Goal: Find contact information: Find contact information

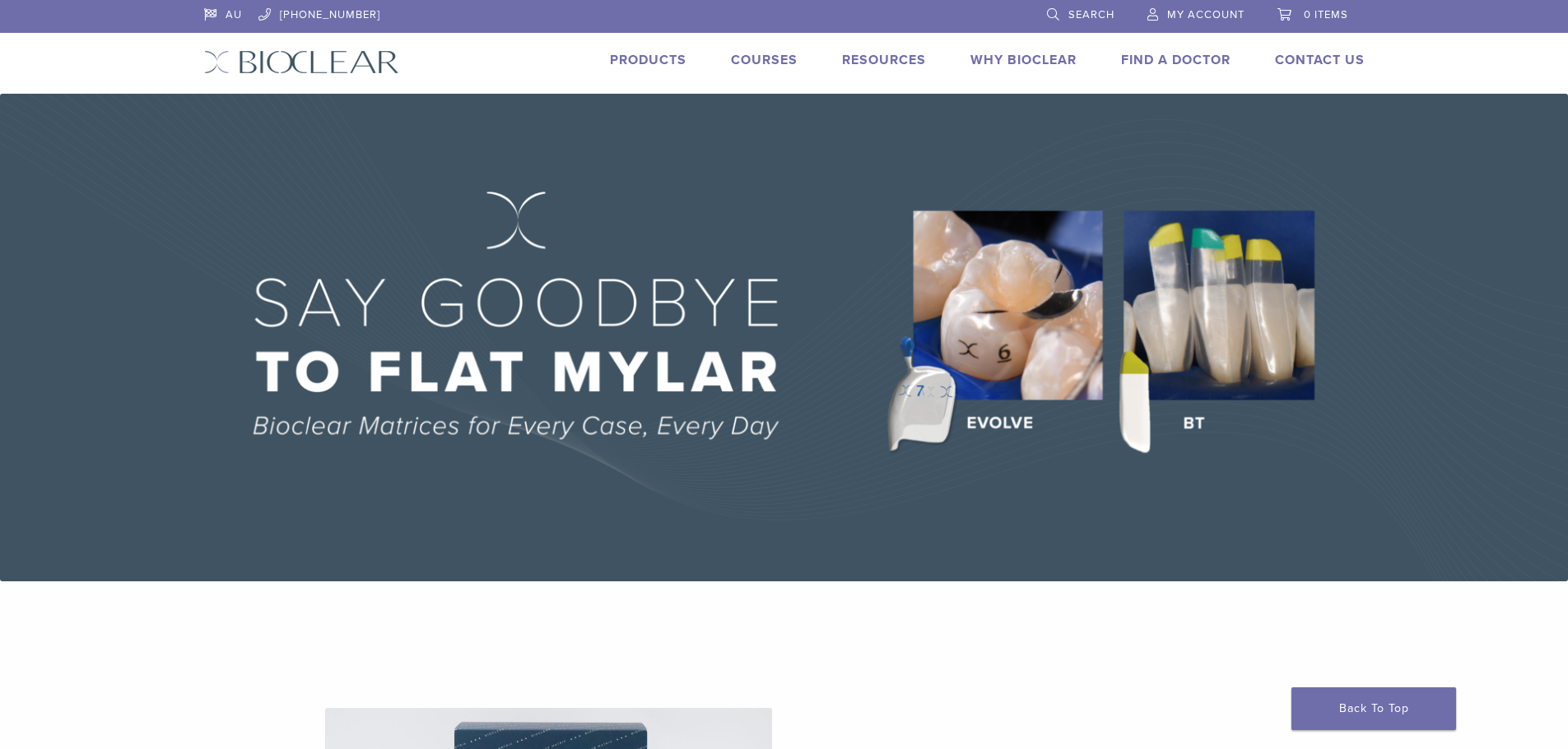
click at [1199, 13] on span "My Account" at bounding box center [1205, 14] width 77 height 13
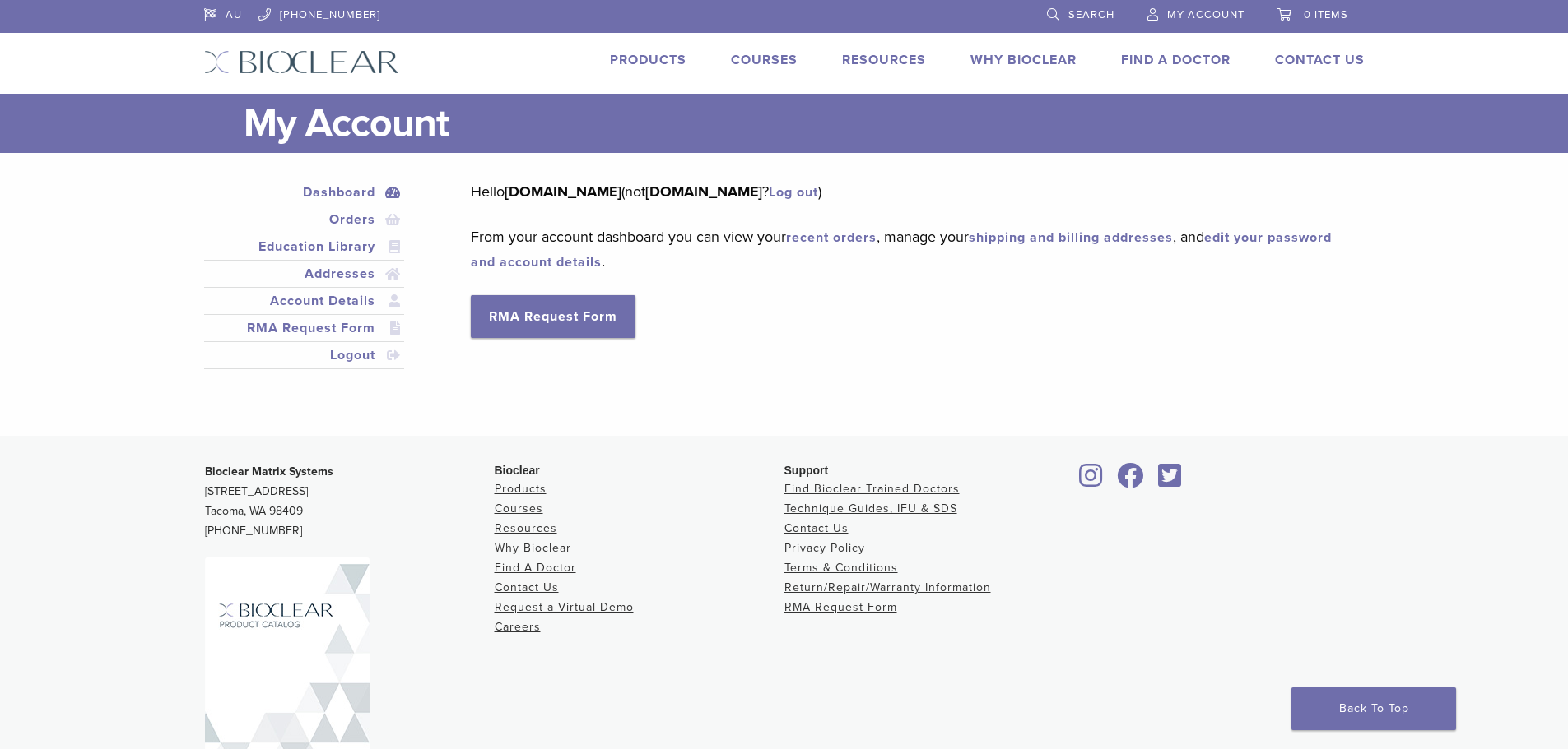
click at [636, 54] on link "Products" at bounding box center [648, 60] width 76 height 16
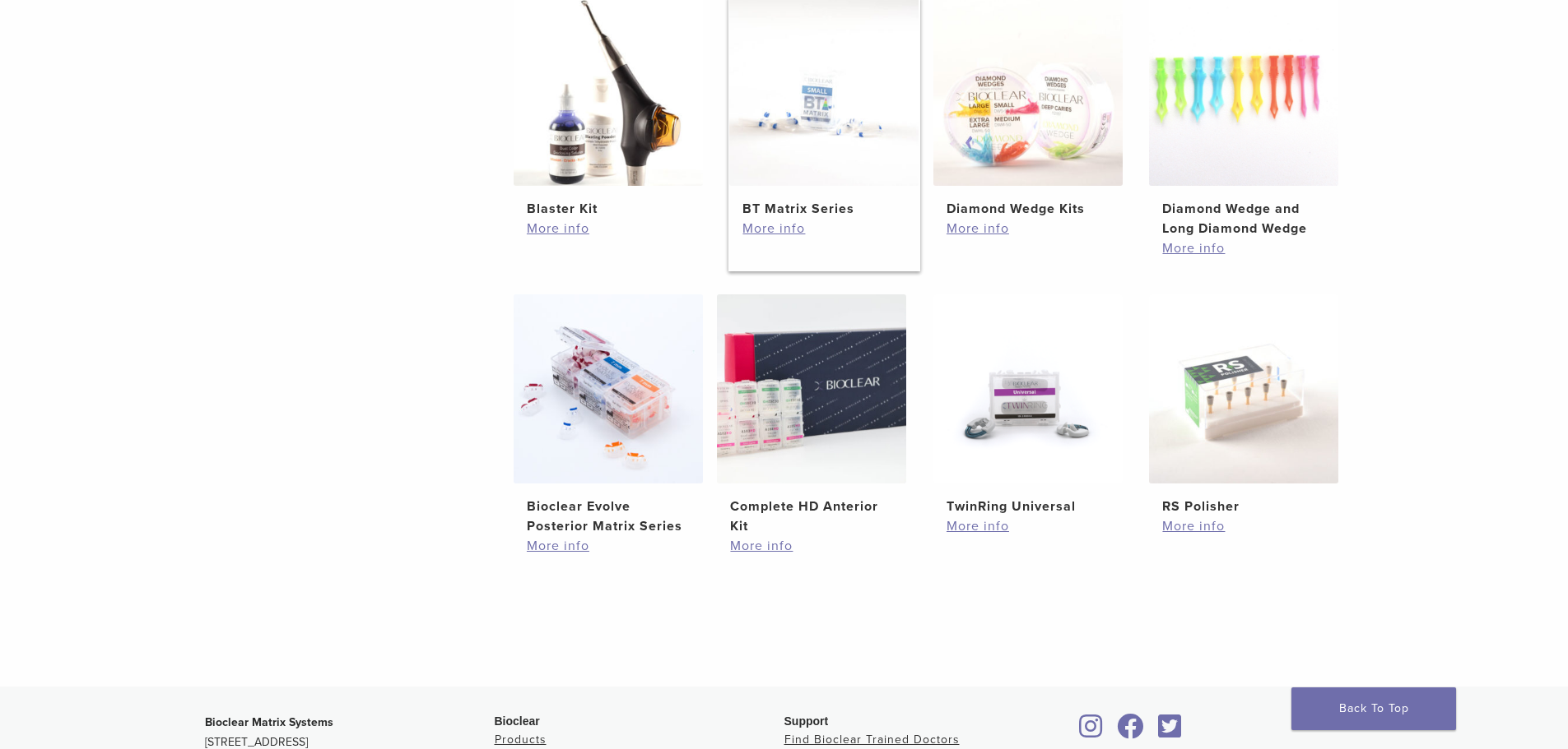
scroll to position [987, 0]
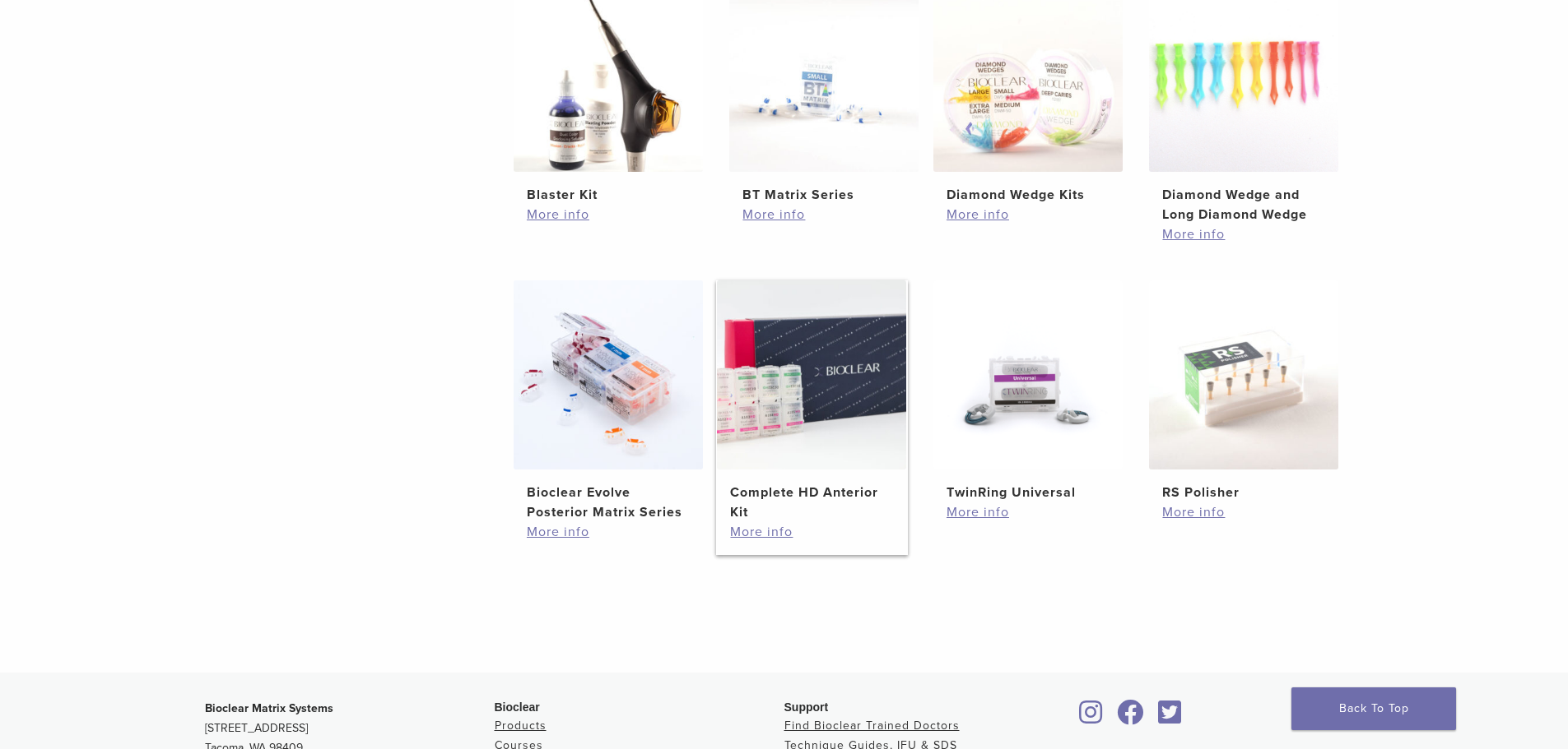
click at [819, 363] on img at bounding box center [811, 375] width 189 height 189
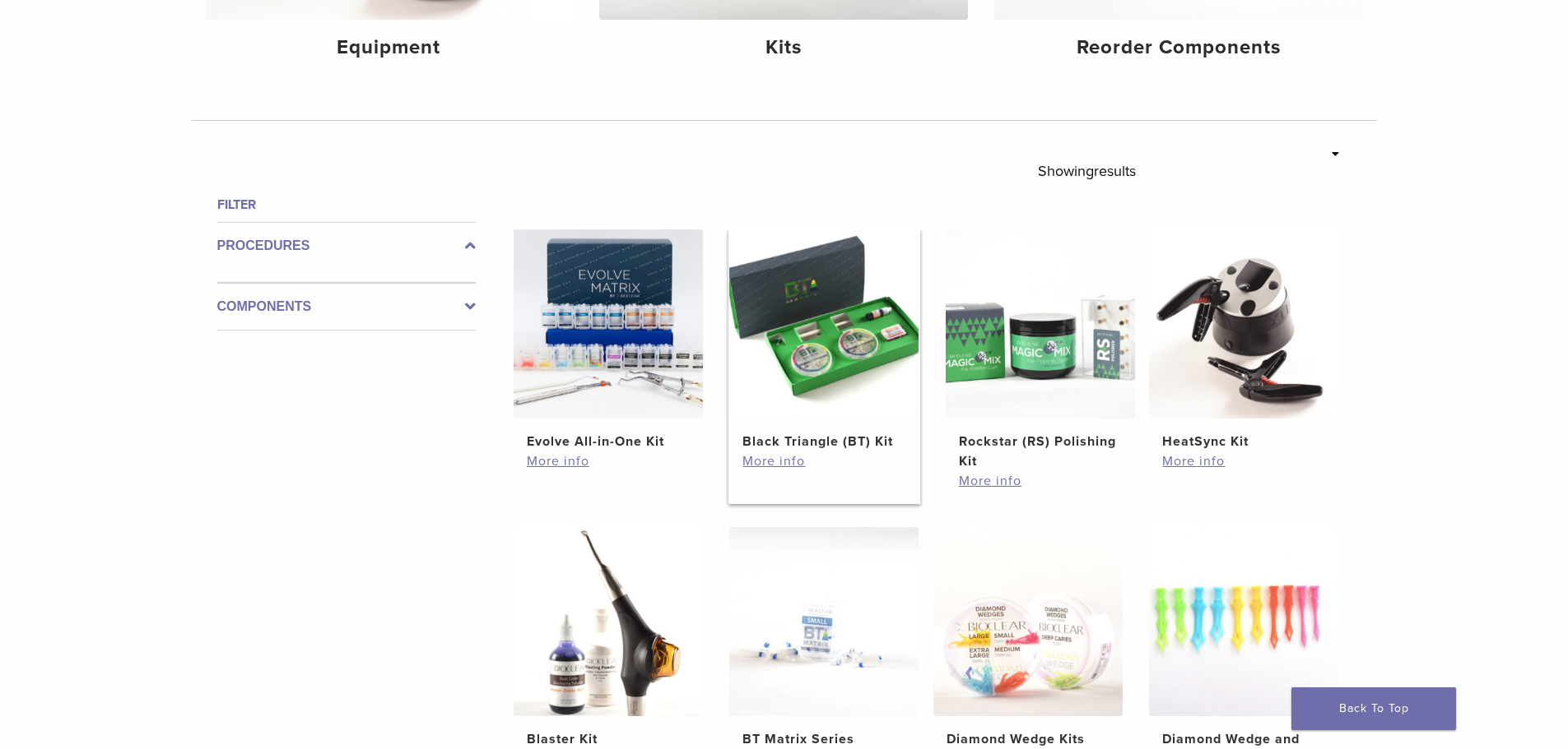
scroll to position [271, 0]
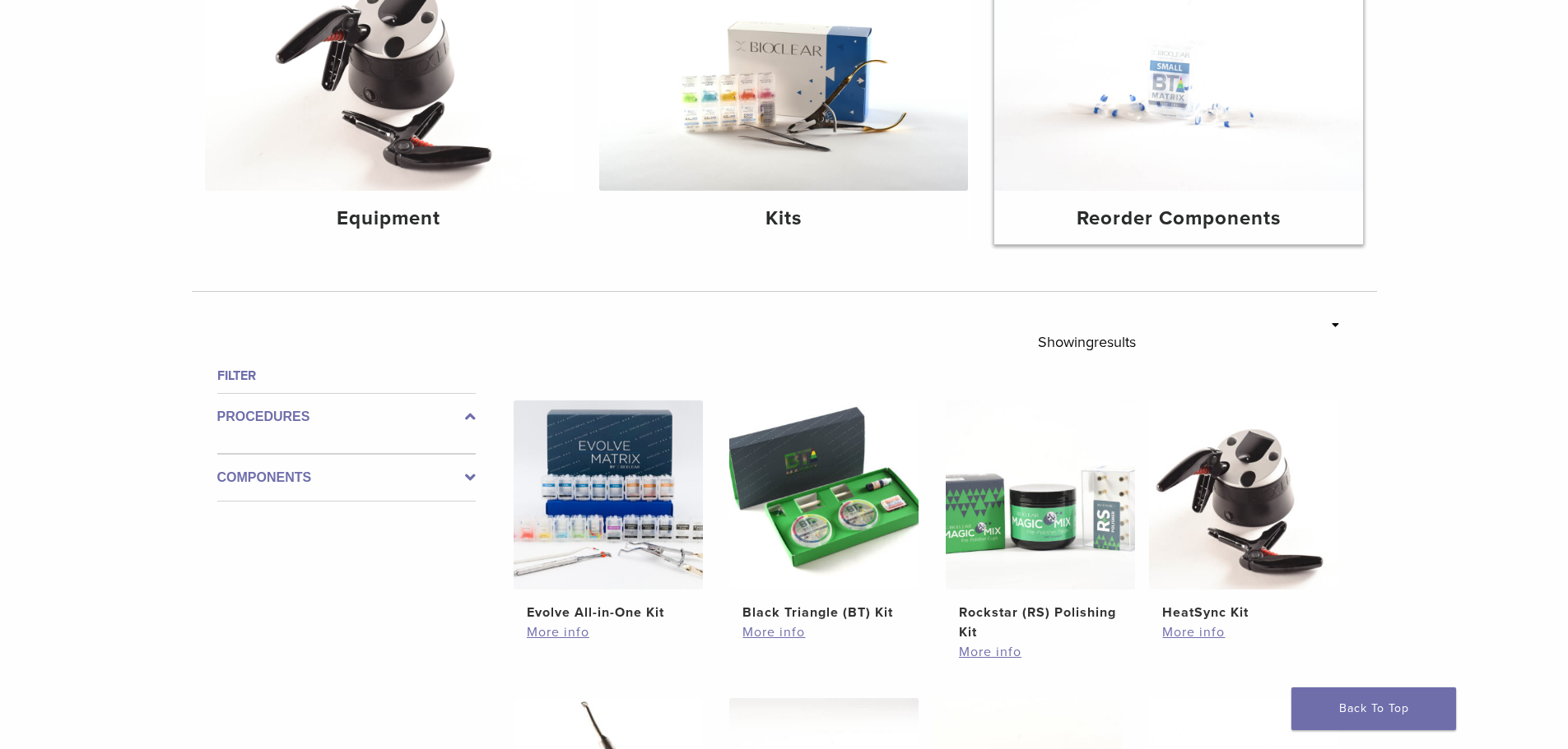
click at [1218, 211] on h4 "Reorder Components" at bounding box center [1178, 218] width 343 height 29
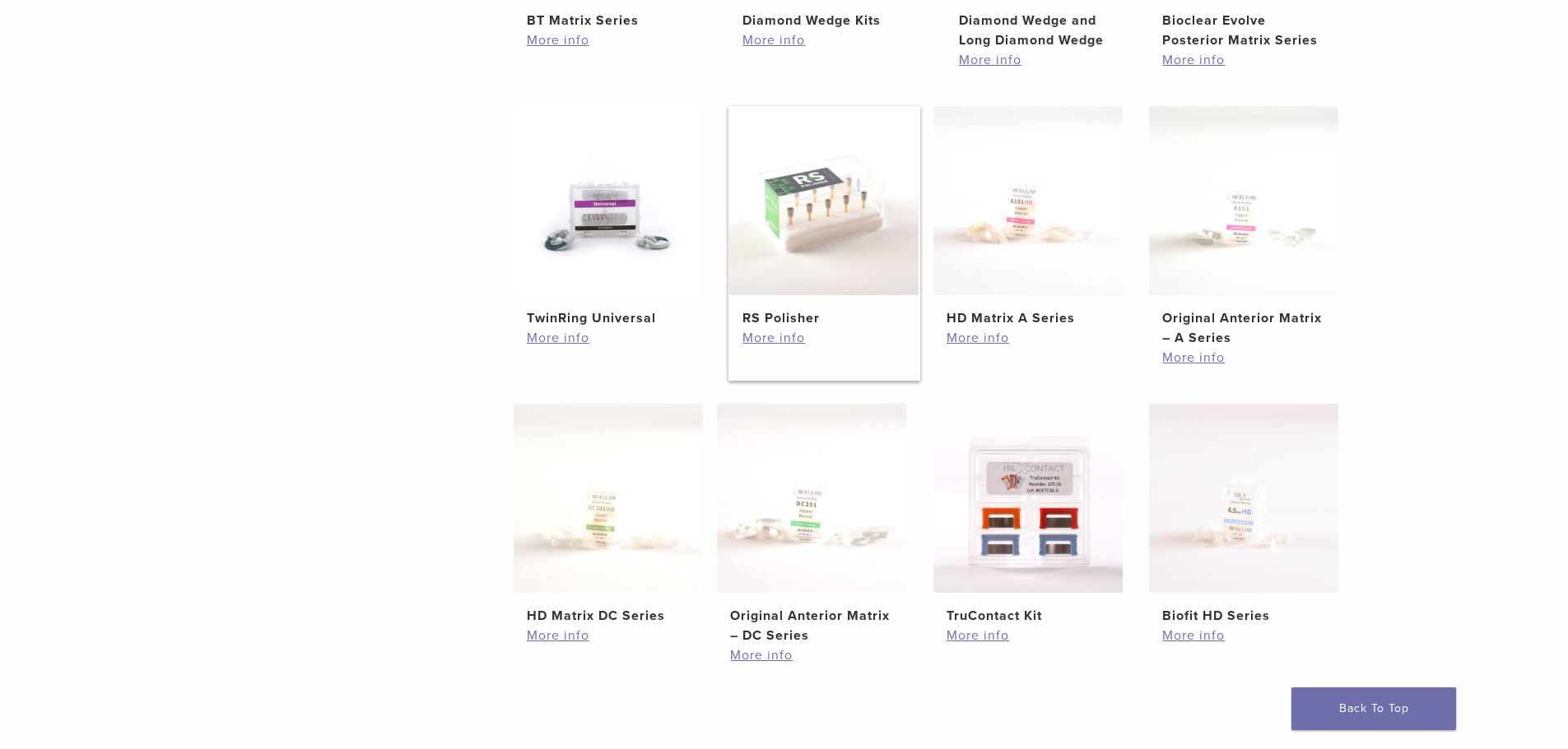
scroll to position [576, 0]
click at [1288, 260] on img at bounding box center [1244, 199] width 189 height 189
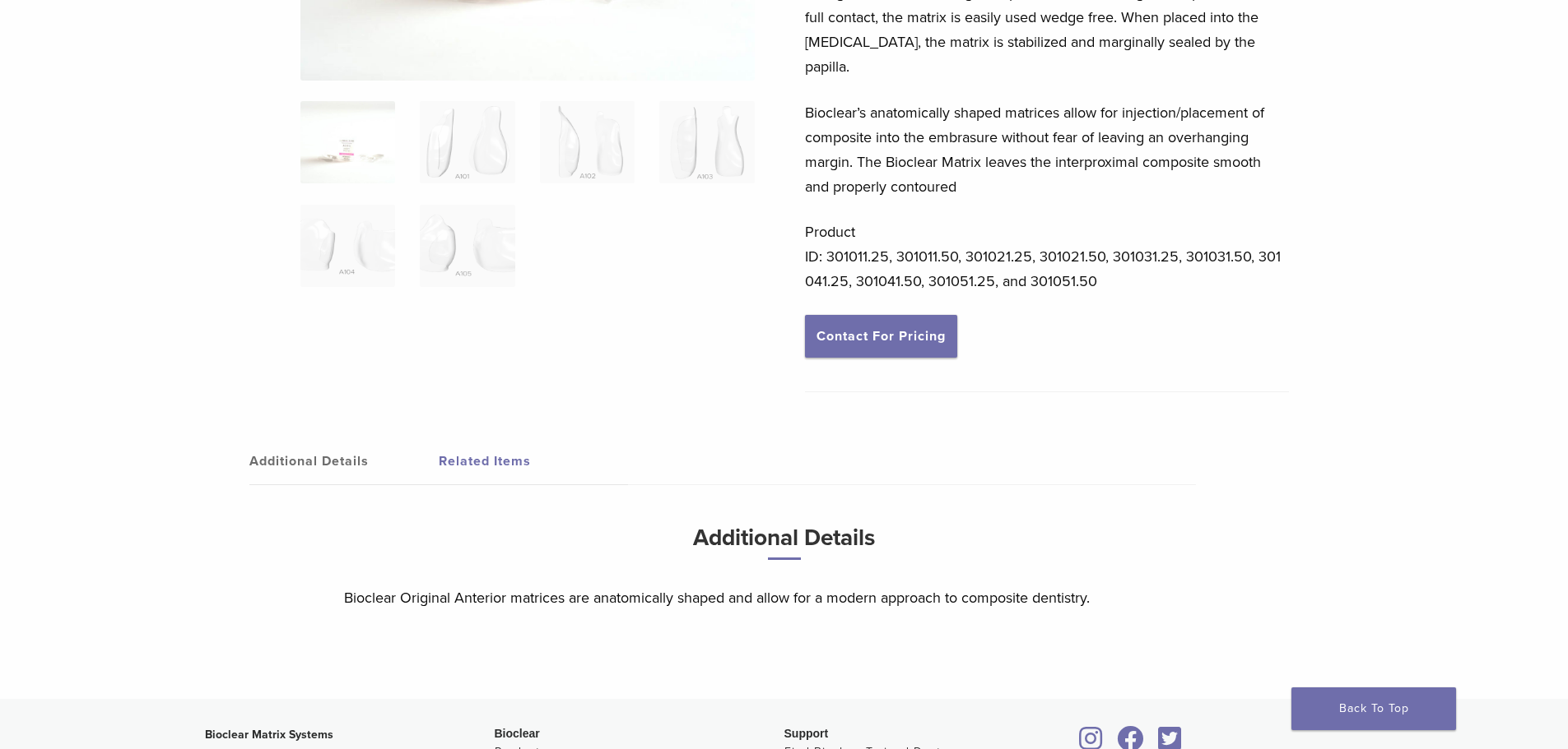
scroll to position [411, 0]
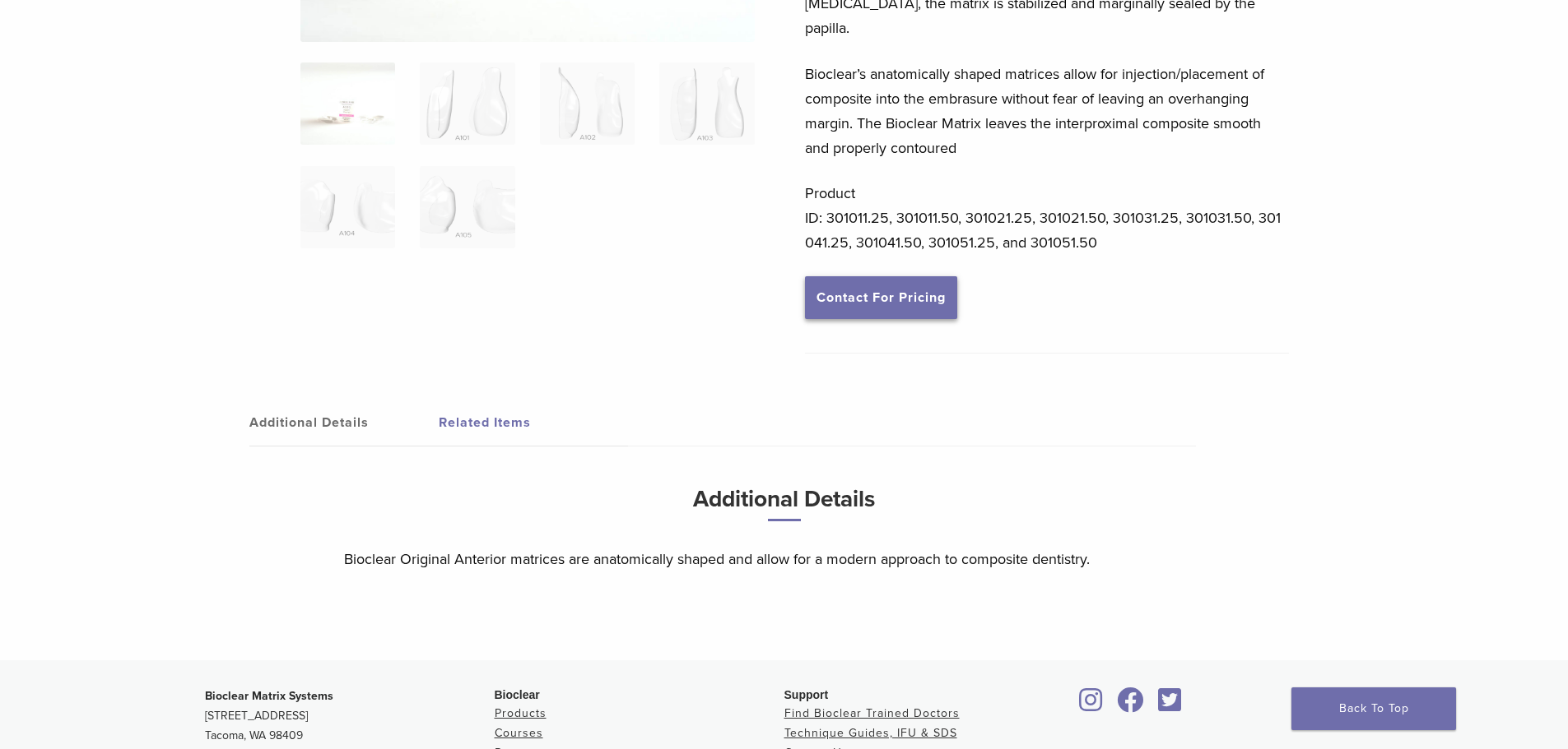
click at [896, 277] on link "Contact For Pricing" at bounding box center [881, 297] width 153 height 42
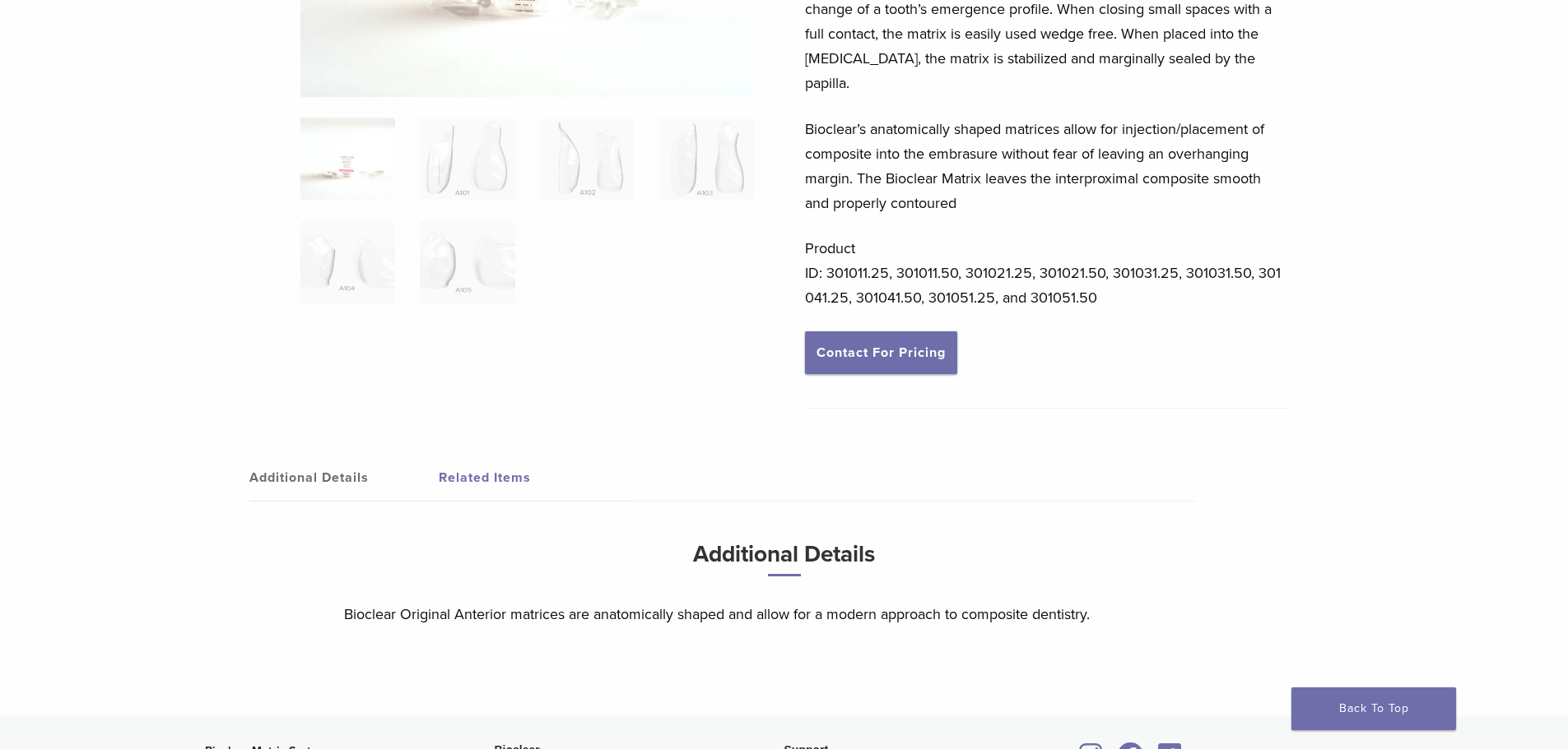
scroll to position [165, 0]
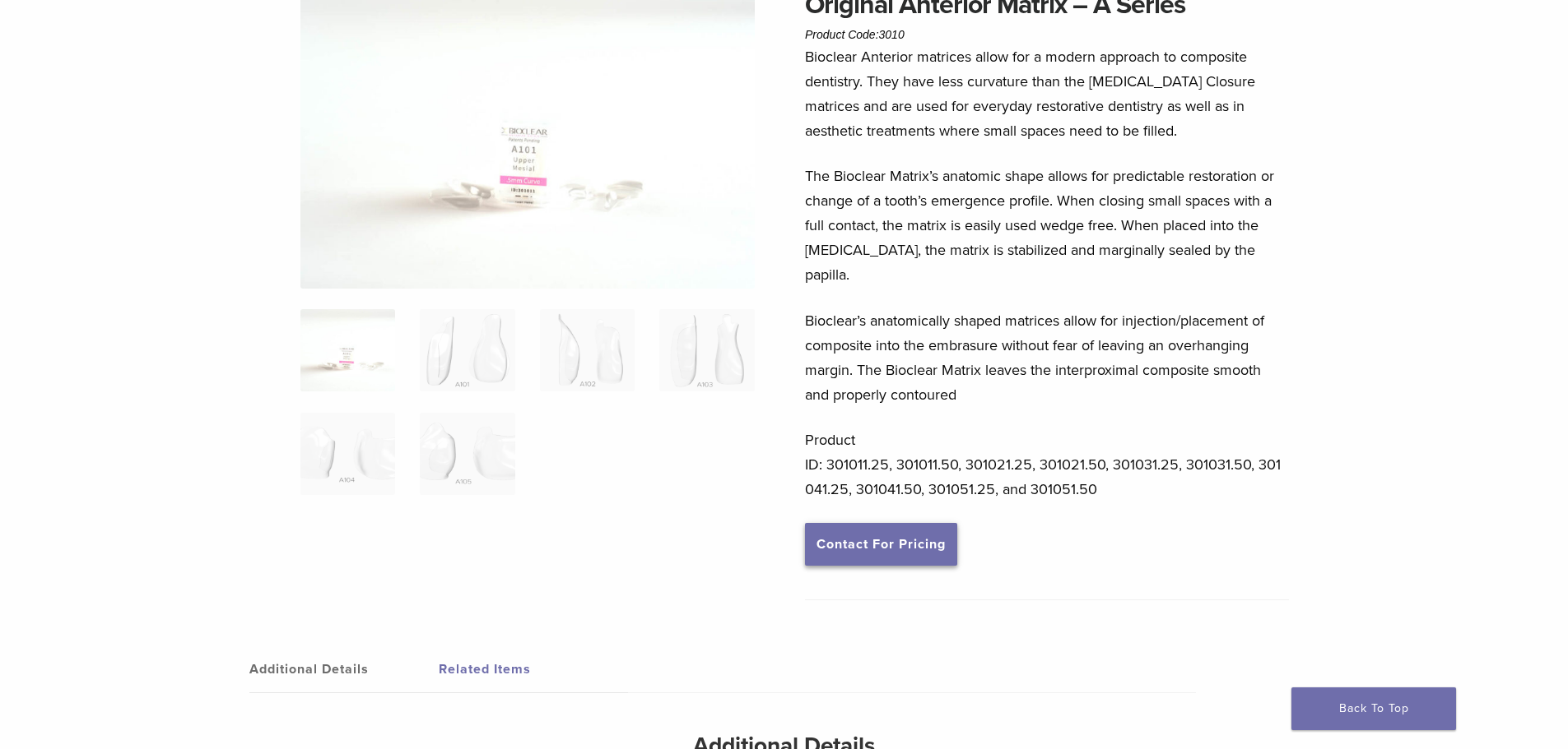
click at [873, 523] on link "Contact For Pricing" at bounding box center [881, 544] width 153 height 42
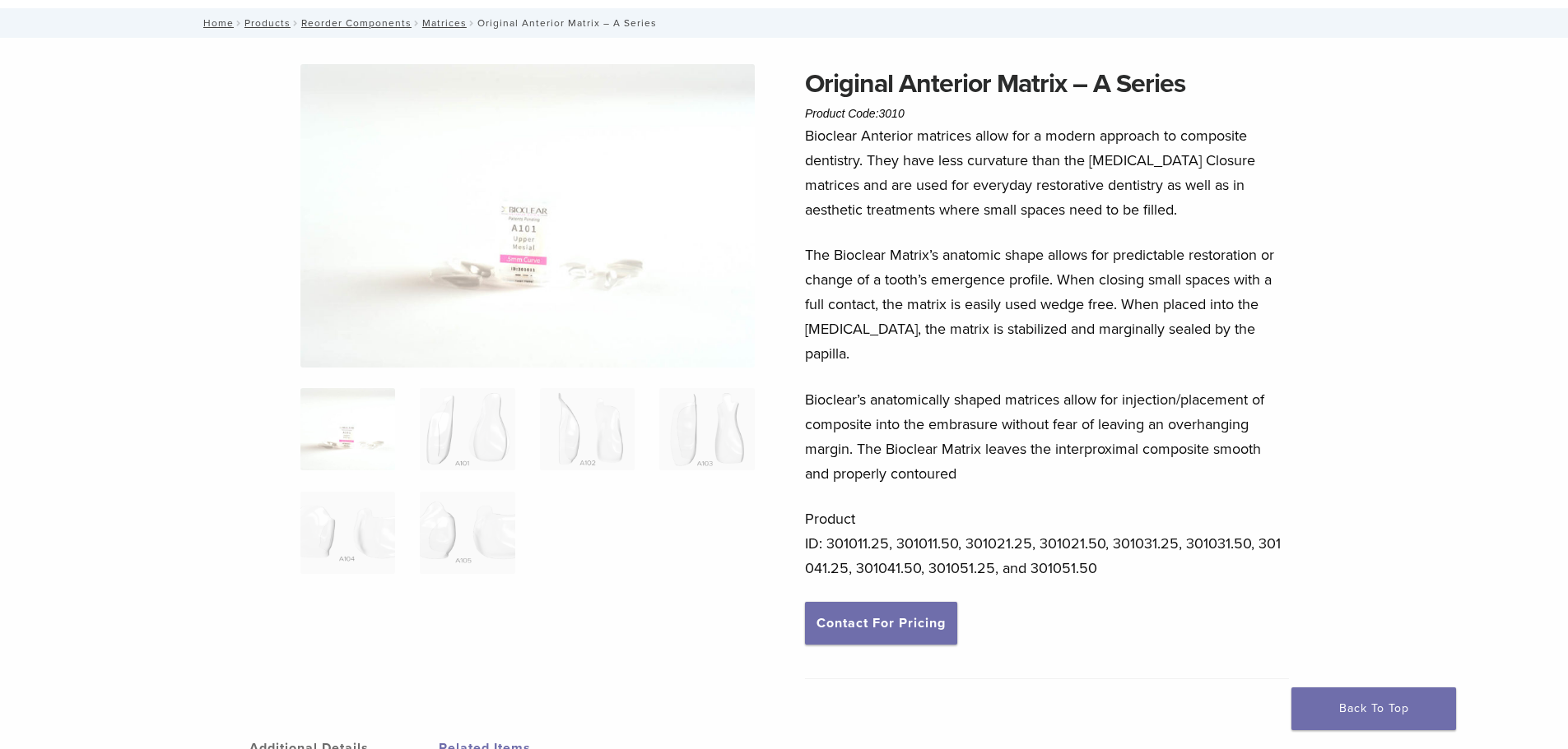
scroll to position [0, 0]
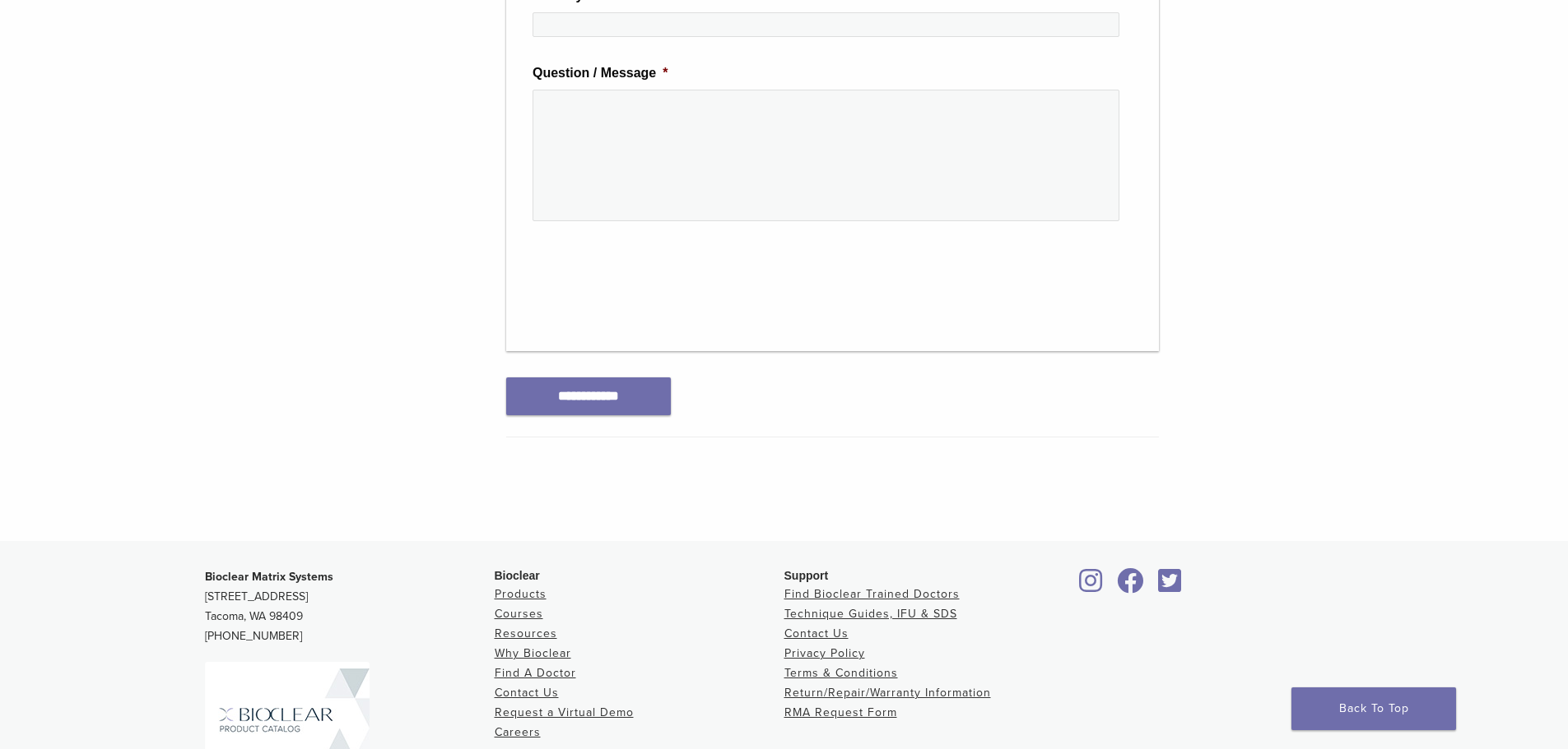
scroll to position [905, 0]
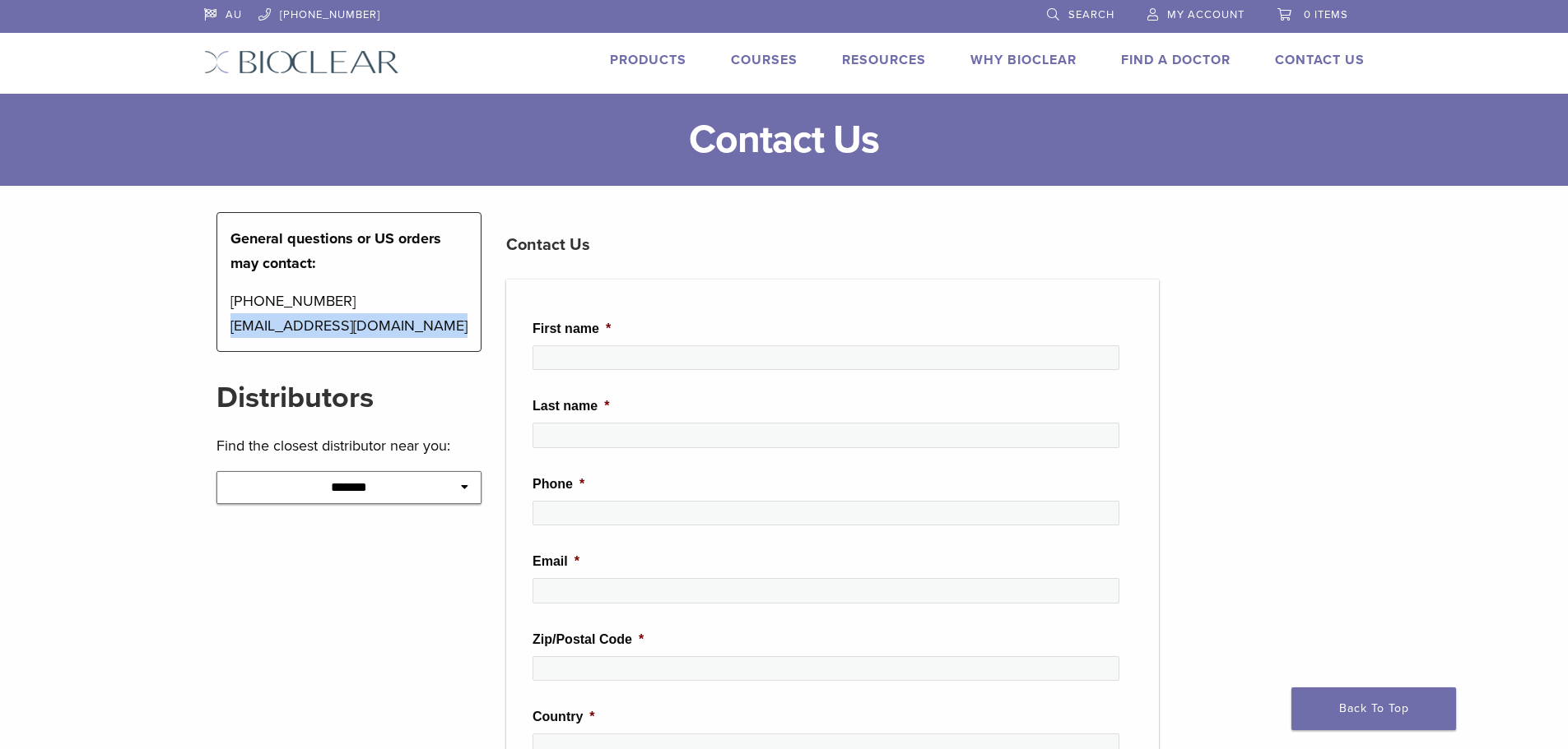
drag, startPoint x: 441, startPoint y: 329, endPoint x: 217, endPoint y: 339, distance: 224.2
click at [217, 339] on div "General questions or US orders may contact: [PHONE_NUMBER] [EMAIL_ADDRESS][DOMA…" at bounding box center [350, 282] width 265 height 140
